Goal: Task Accomplishment & Management: Use online tool/utility

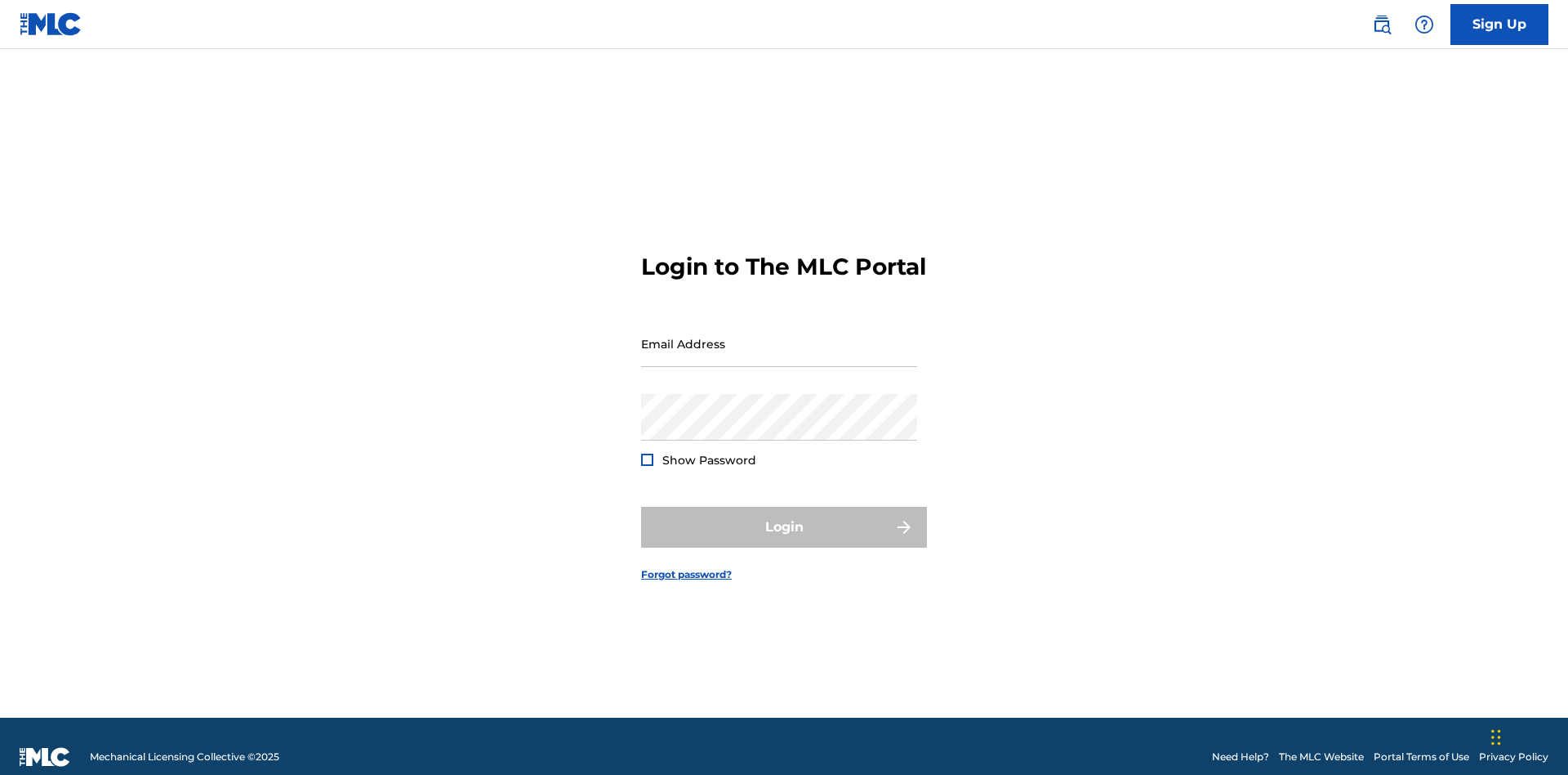
scroll to position [21, 0]
click at [779, 336] on input "Email Address" at bounding box center [779, 343] width 276 height 46
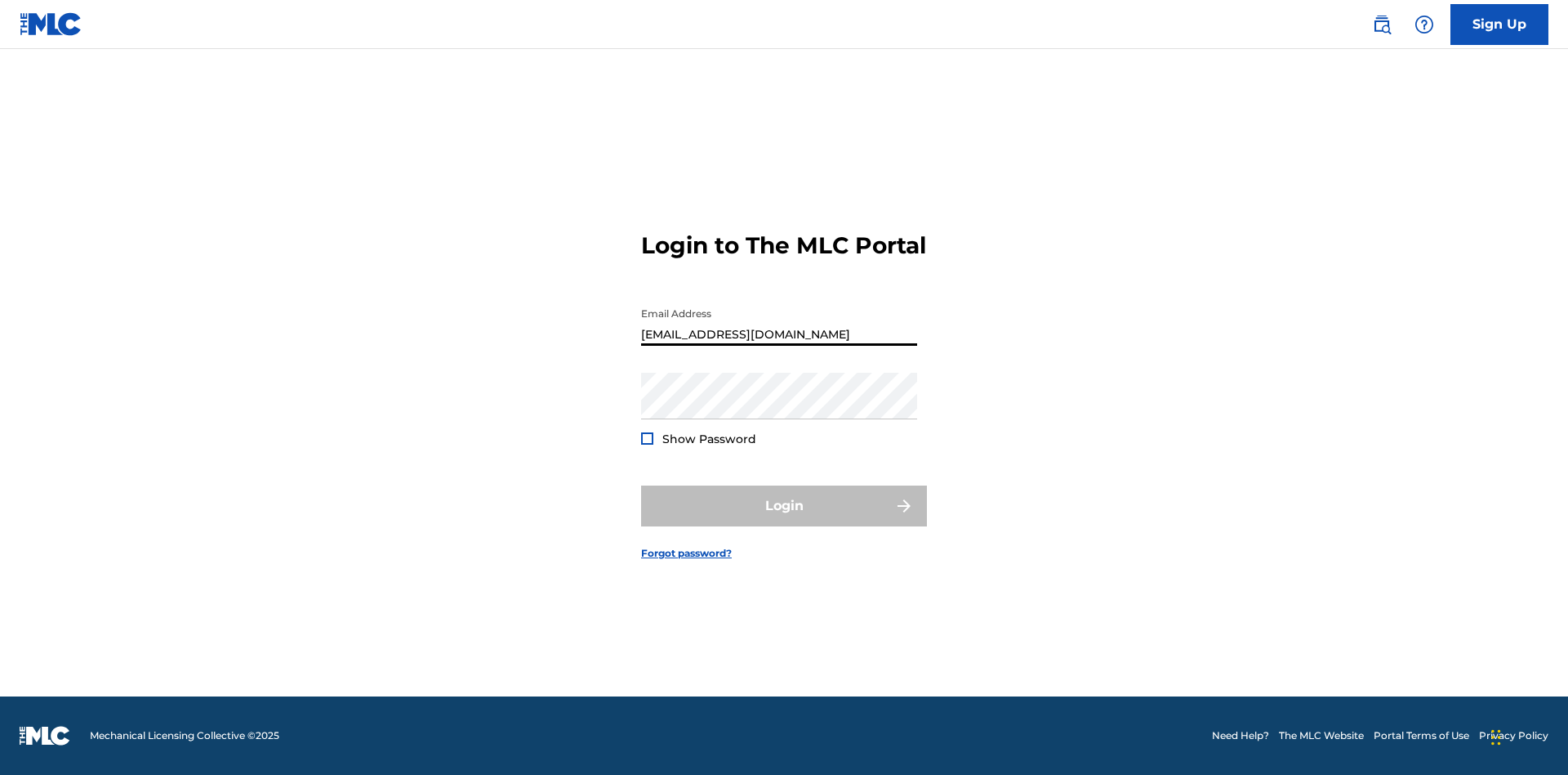
type input "[EMAIL_ADDRESS][DOMAIN_NAME]"
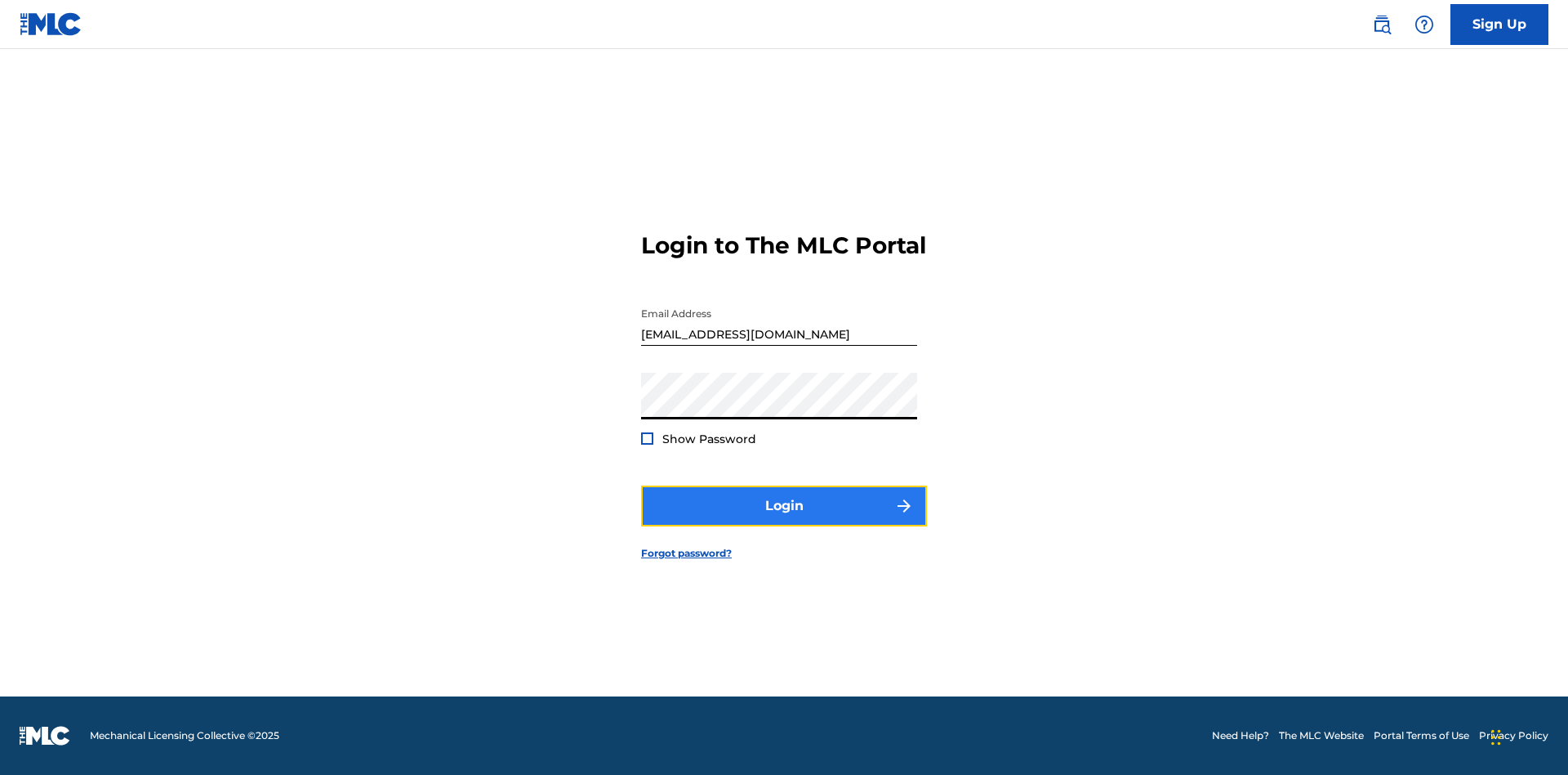
click at [784, 520] on button "Login" at bounding box center [784, 506] width 286 height 41
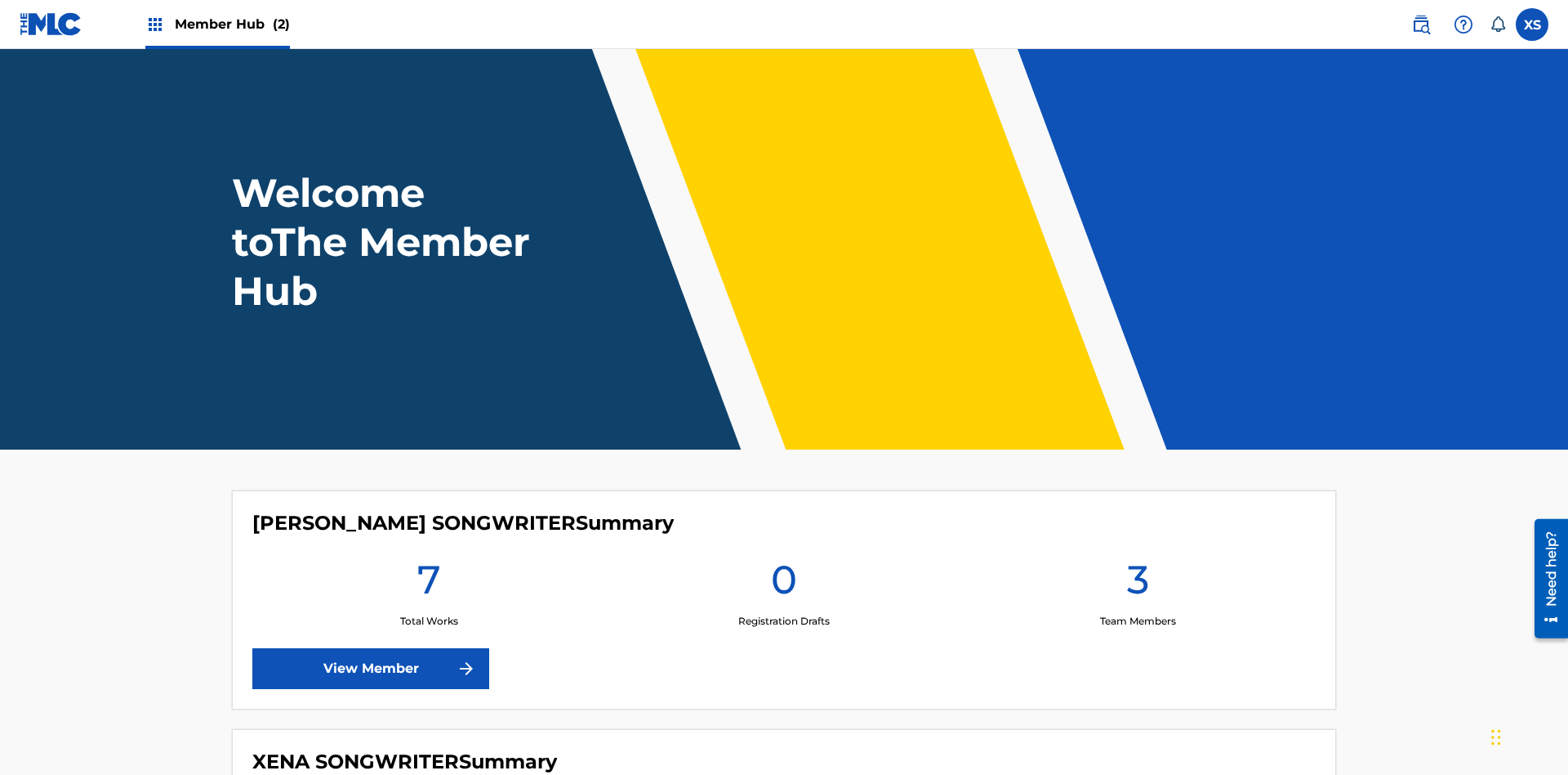
click at [231, 24] on span "Member Hub (2)" at bounding box center [232, 24] width 116 height 19
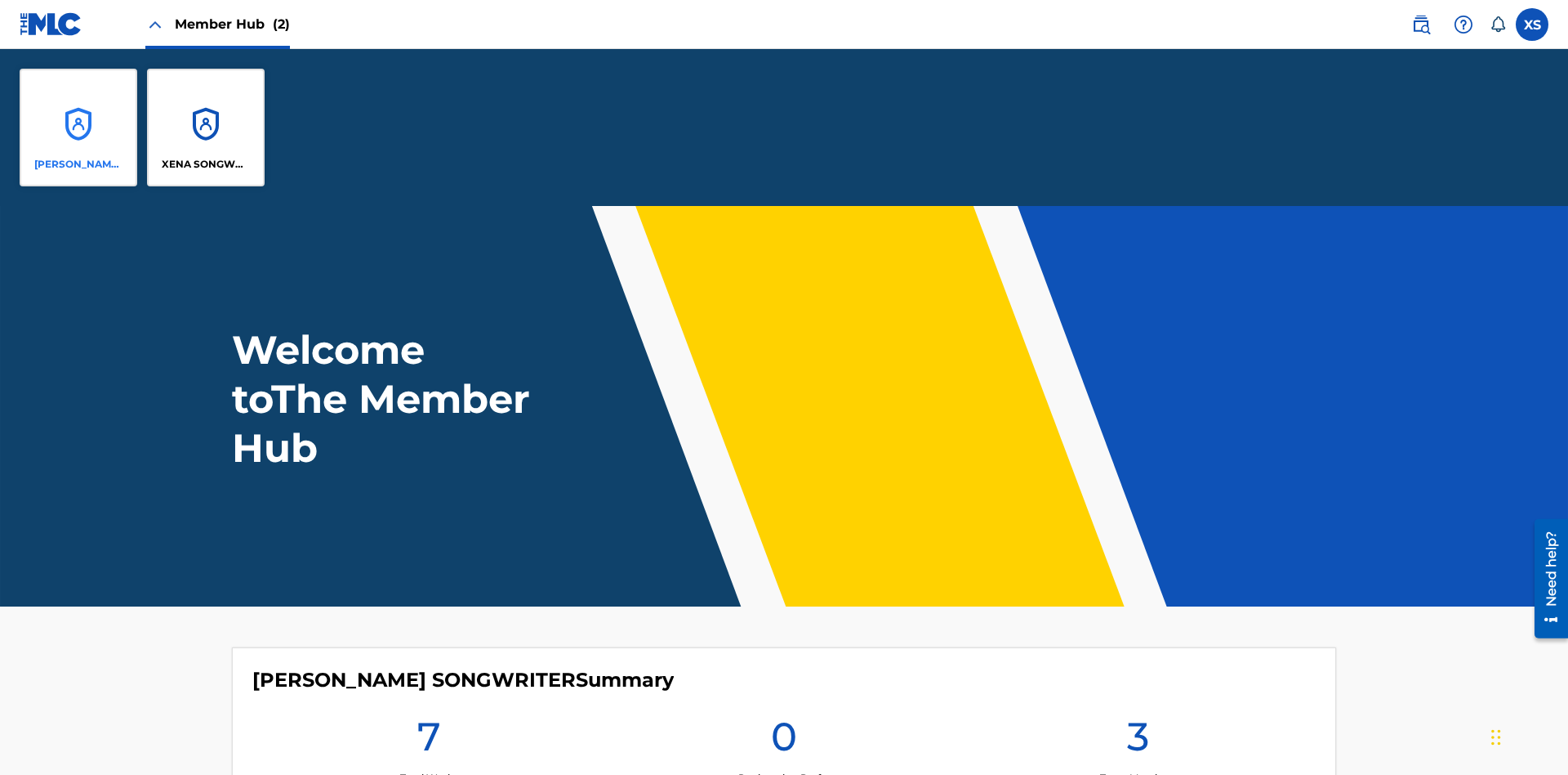
click at [79, 164] on p "[PERSON_NAME] SONGWRITER" at bounding box center [79, 164] width 89 height 15
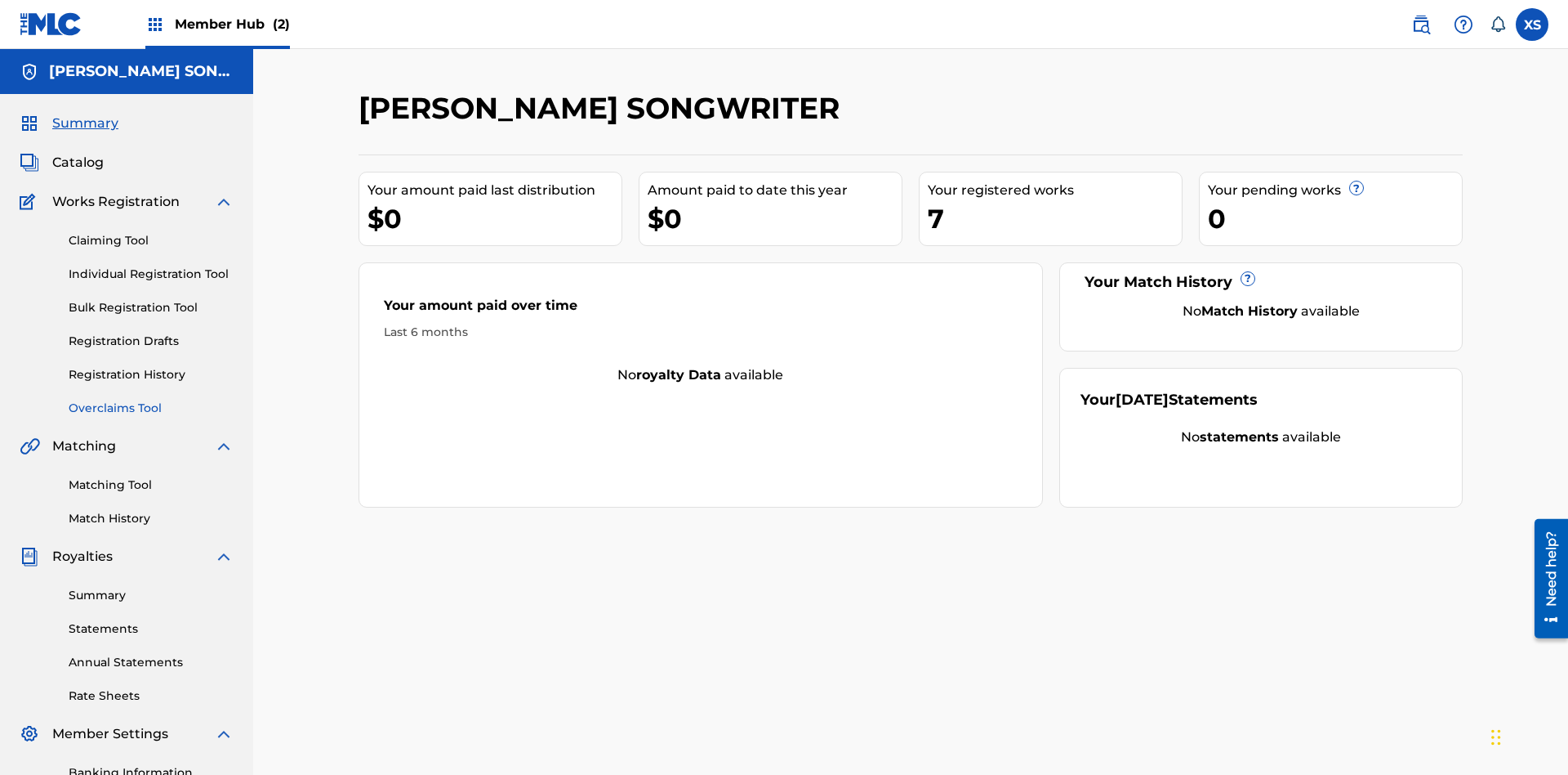
click at [151, 400] on link "Overclaims Tool" at bounding box center [151, 408] width 165 height 17
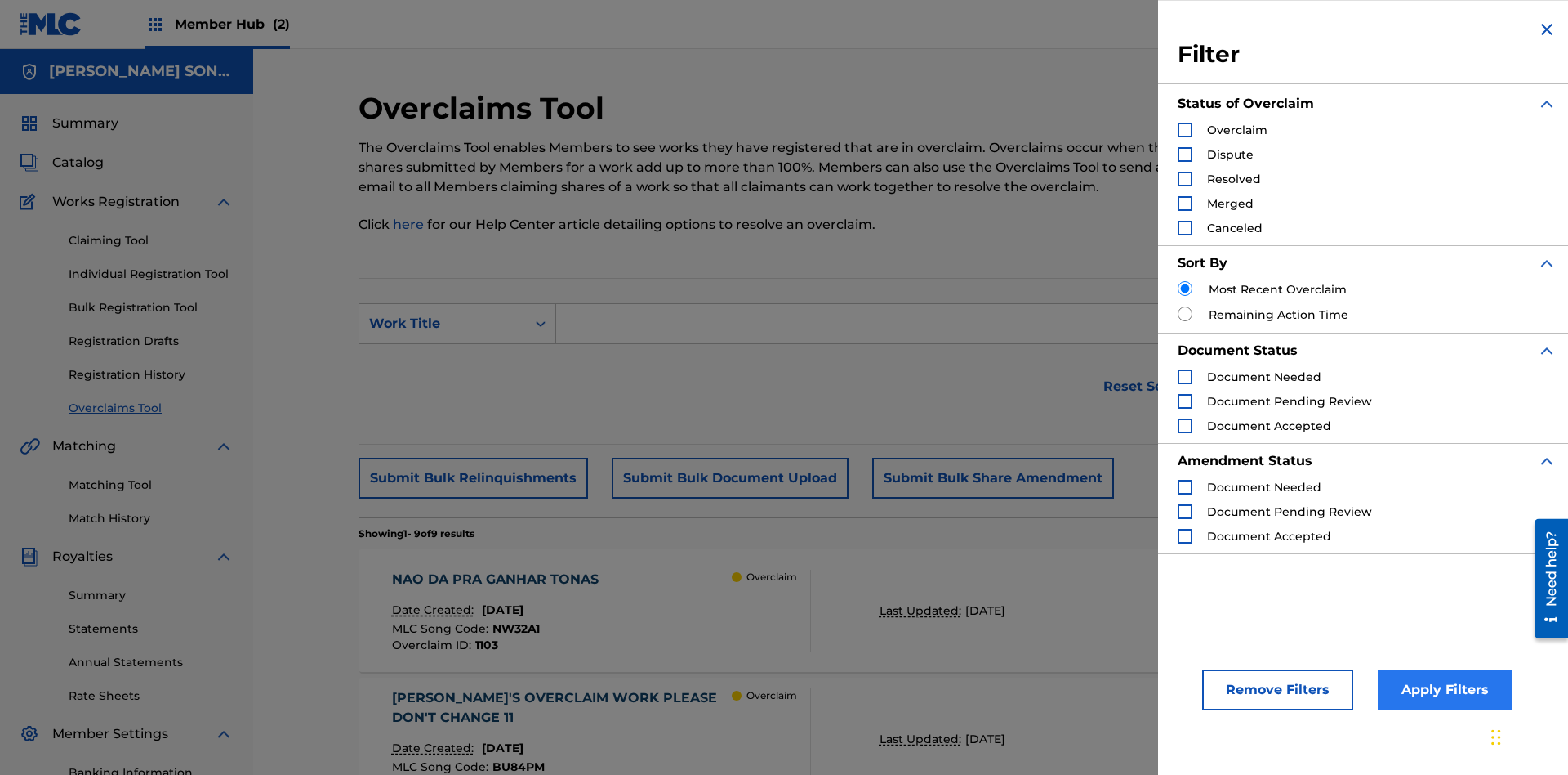
click at [1185, 130] on div "Search Form" at bounding box center [1185, 129] width 15 height 15
click at [1442, 689] on button "Apply Filters" at bounding box center [1445, 690] width 134 height 41
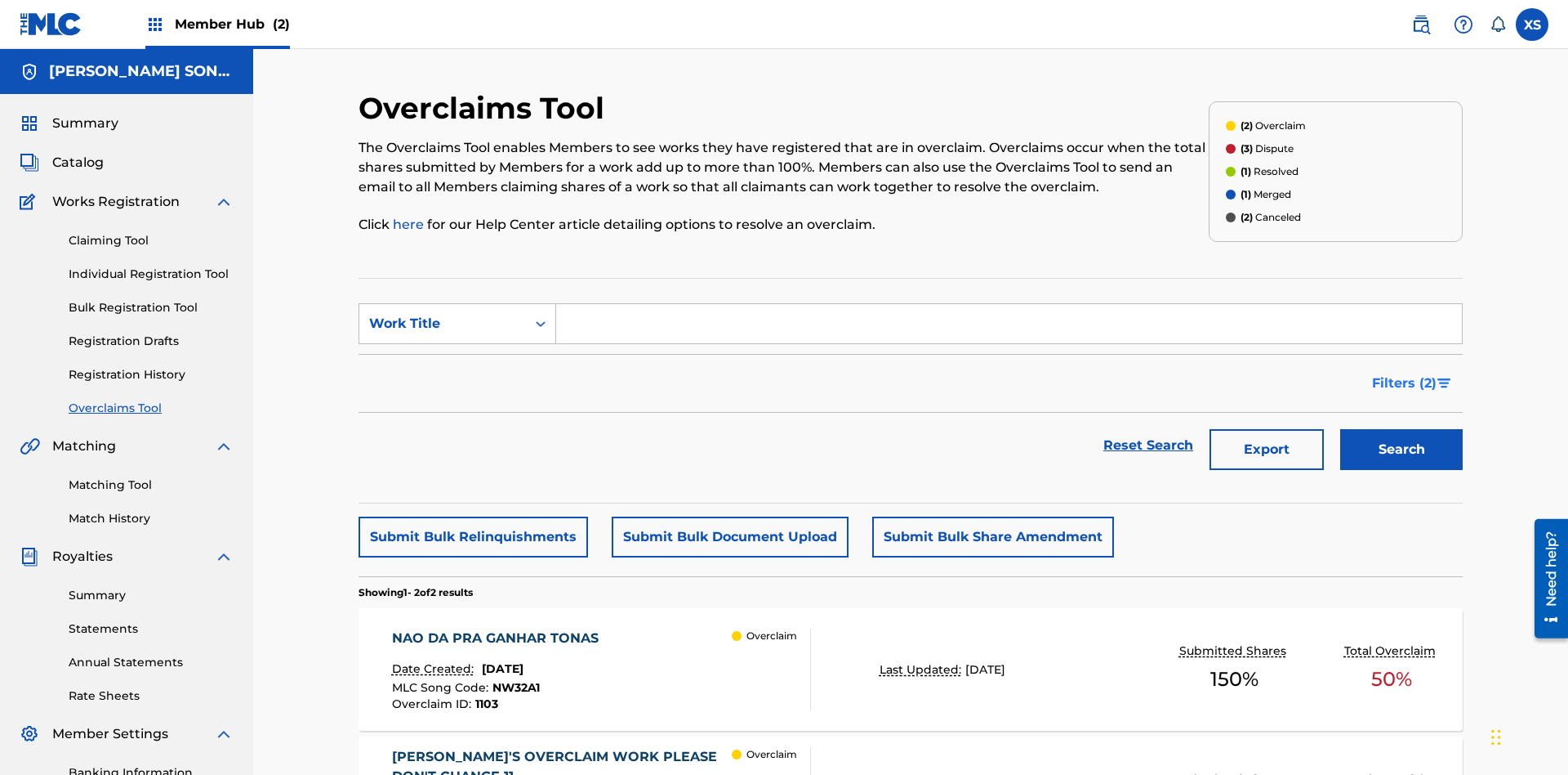
click at [1405, 373] on span "Filters ( 2 )" at bounding box center [1404, 383] width 64 height 20
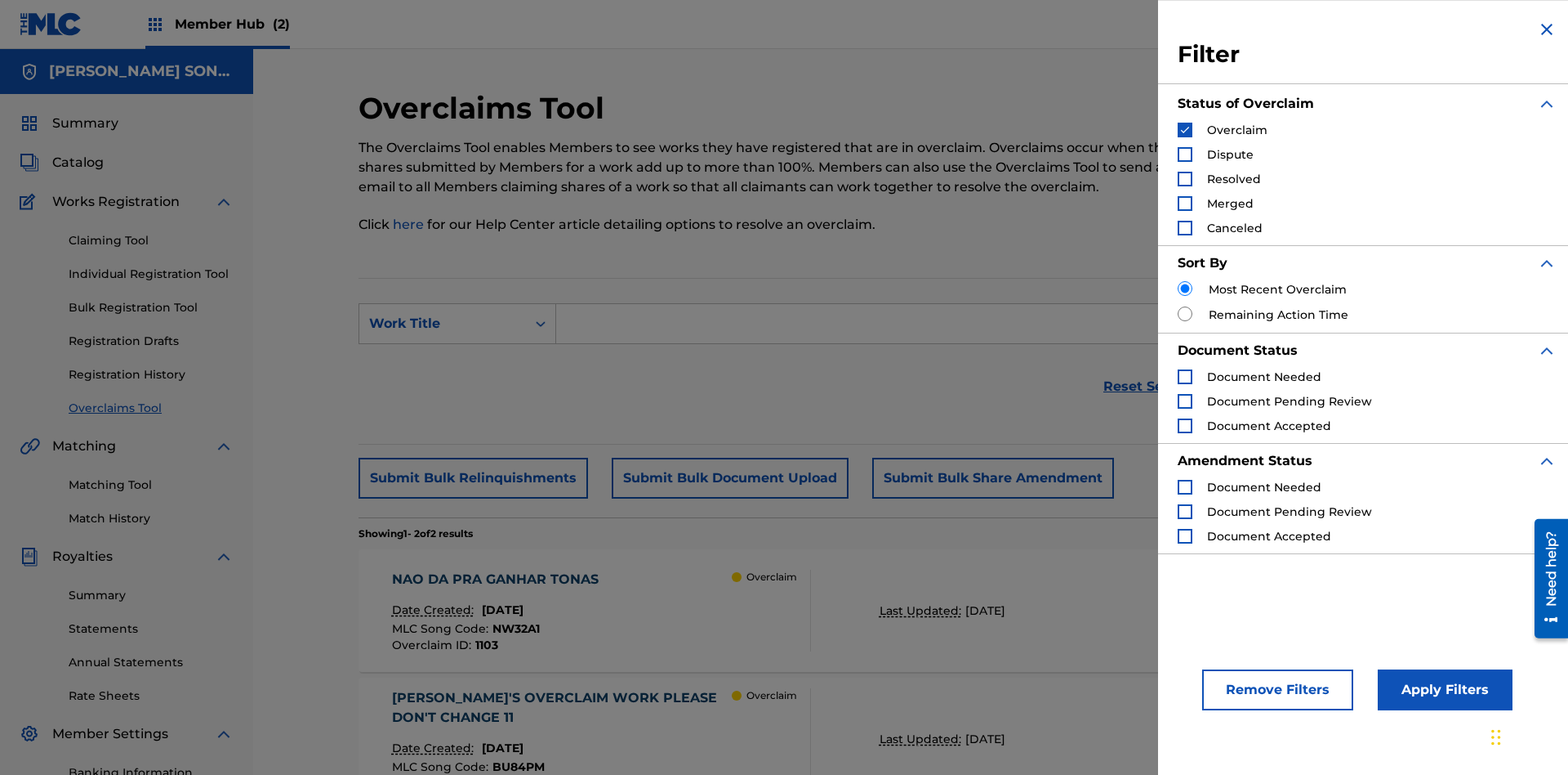
scroll to position [239, 0]
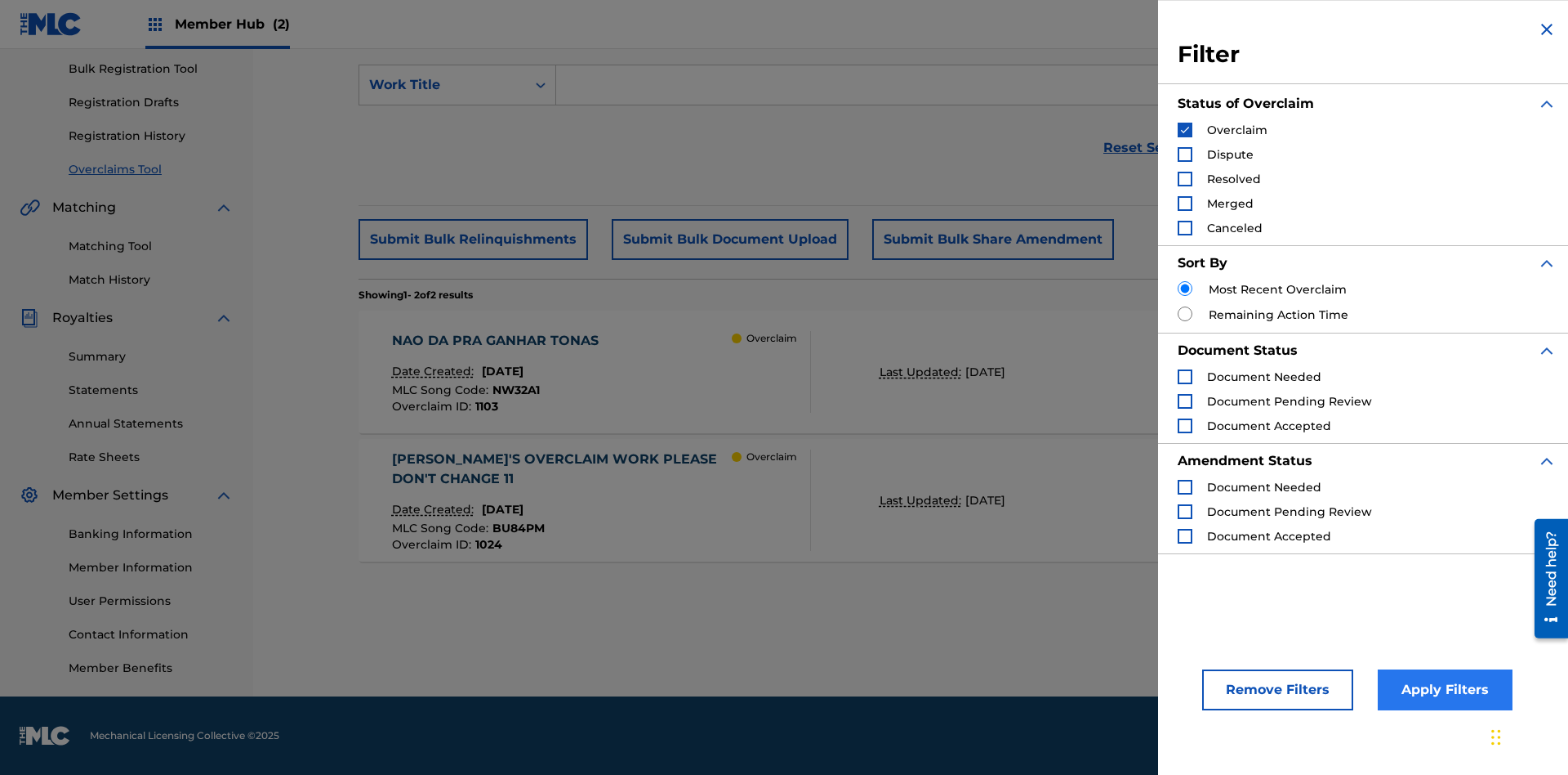
click at [1185, 130] on img "Search Form" at bounding box center [1185, 129] width 11 height 11
click at [1185, 154] on div "Search Form" at bounding box center [1185, 154] width 15 height 15
click at [1442, 689] on button "Apply Filters" at bounding box center [1445, 690] width 134 height 41
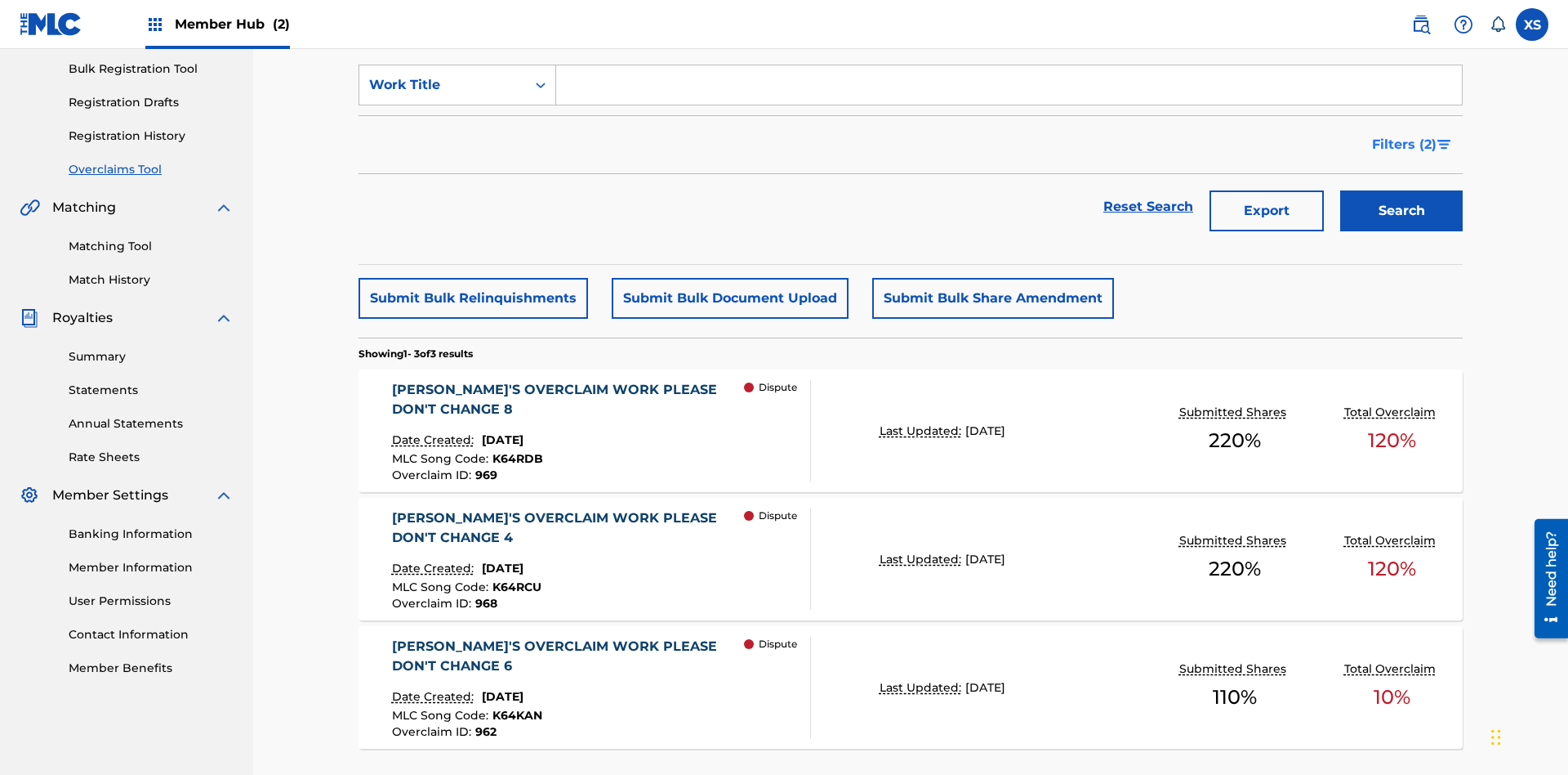
click at [1405, 134] on span "Filters ( 2 )" at bounding box center [1404, 144] width 64 height 20
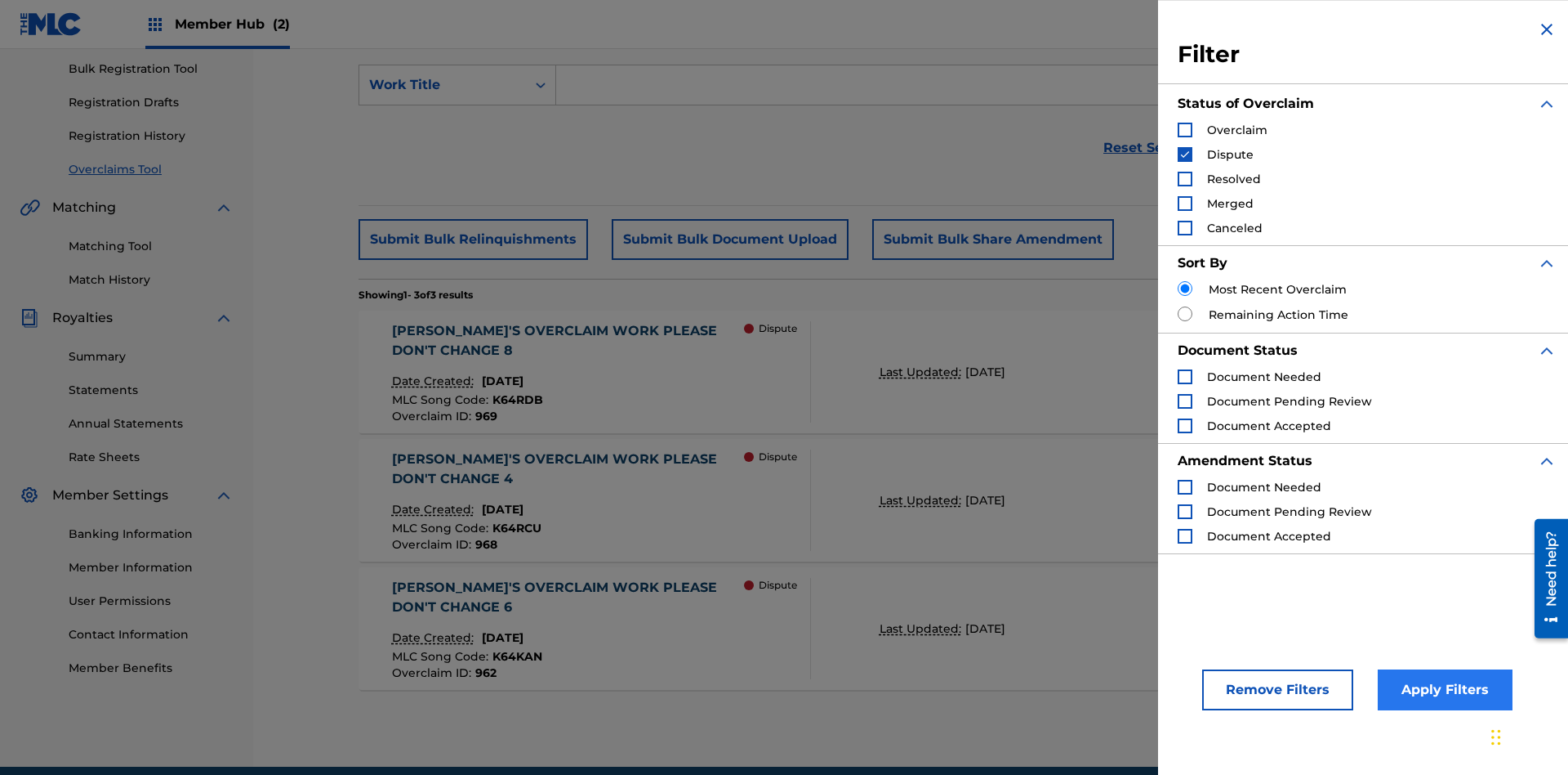
click at [1185, 154] on img "Search Form" at bounding box center [1185, 154] width 11 height 11
click at [1185, 179] on div "Search Form" at bounding box center [1185, 178] width 15 height 15
click at [1442, 689] on button "Apply Filters" at bounding box center [1445, 690] width 134 height 41
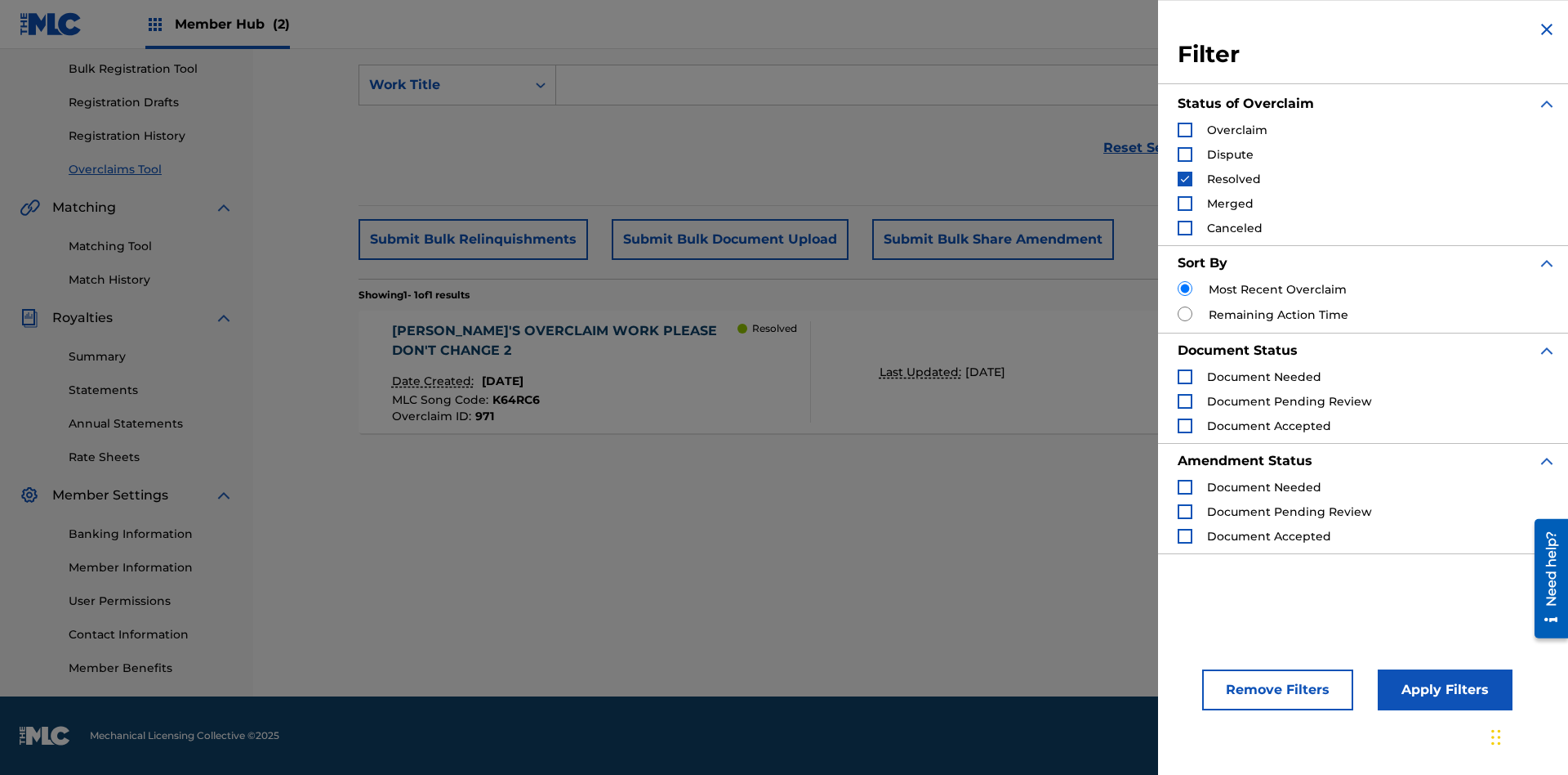
click at [1185, 179] on img "Search Form" at bounding box center [1185, 178] width 11 height 11
click at [1185, 204] on div "Search Form" at bounding box center [1185, 203] width 15 height 15
click at [1442, 689] on button "Apply Filters" at bounding box center [1445, 690] width 134 height 41
